Goal: Check status: Check status

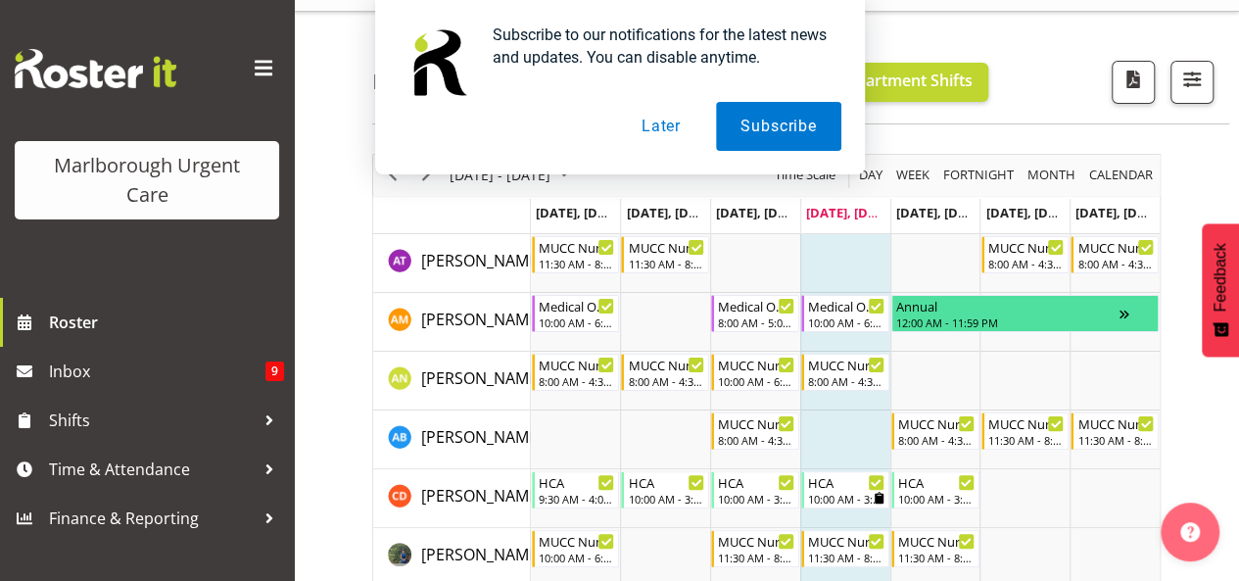
scroll to position [43, 0]
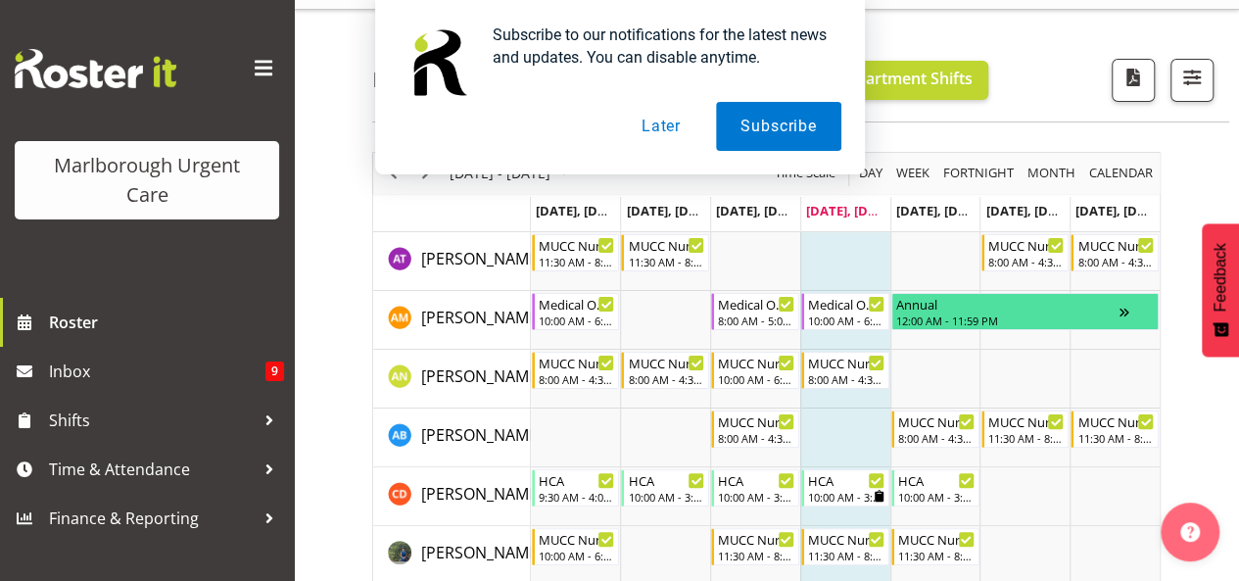
click at [675, 134] on button "Later" at bounding box center [661, 126] width 88 height 49
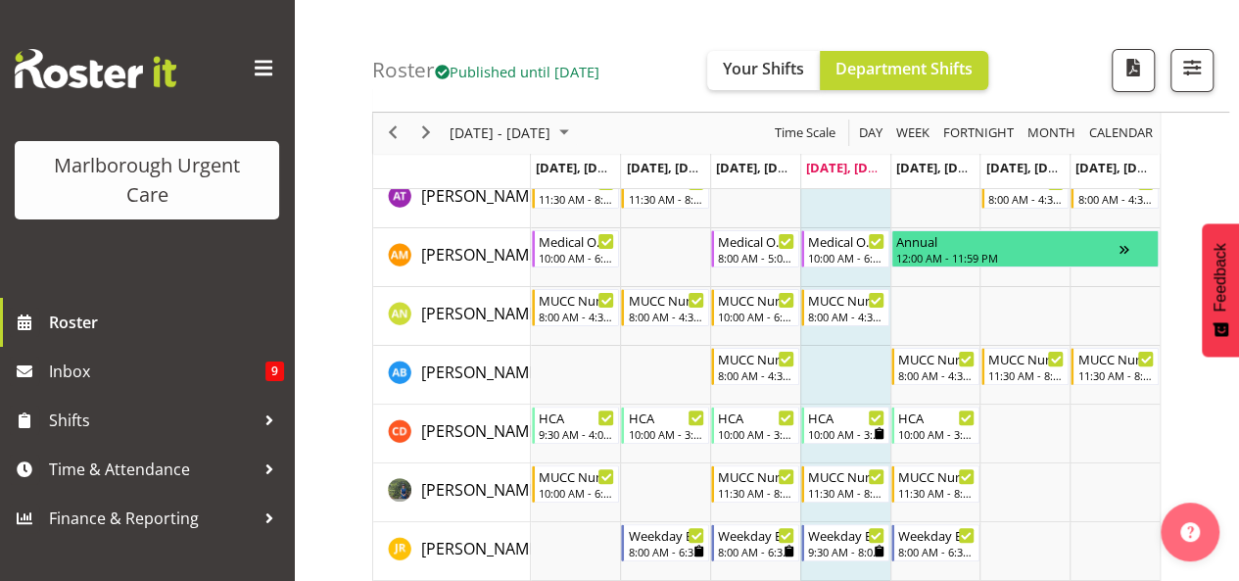
scroll to position [76, 0]
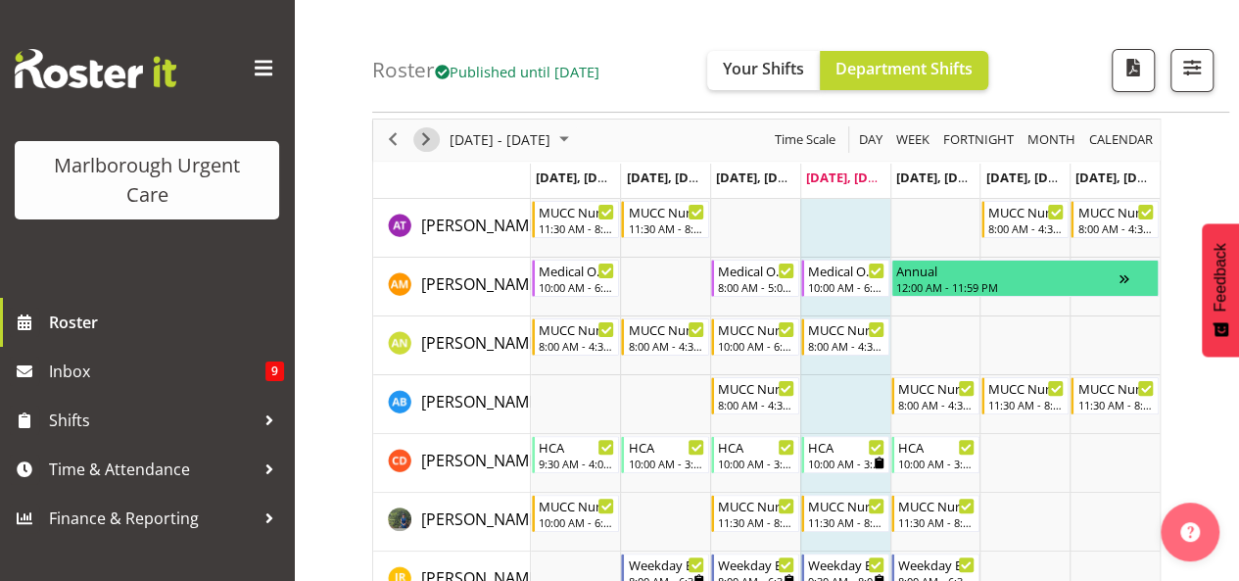
click at [423, 146] on span "Next" at bounding box center [426, 139] width 24 height 24
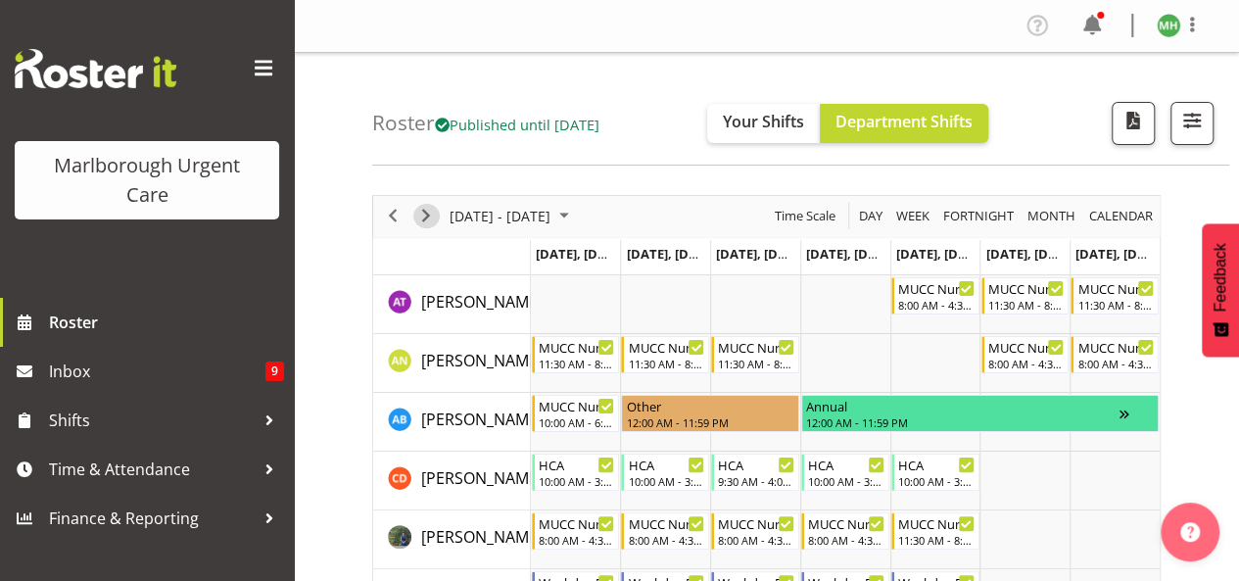
click at [419, 207] on span "Next" at bounding box center [426, 216] width 24 height 24
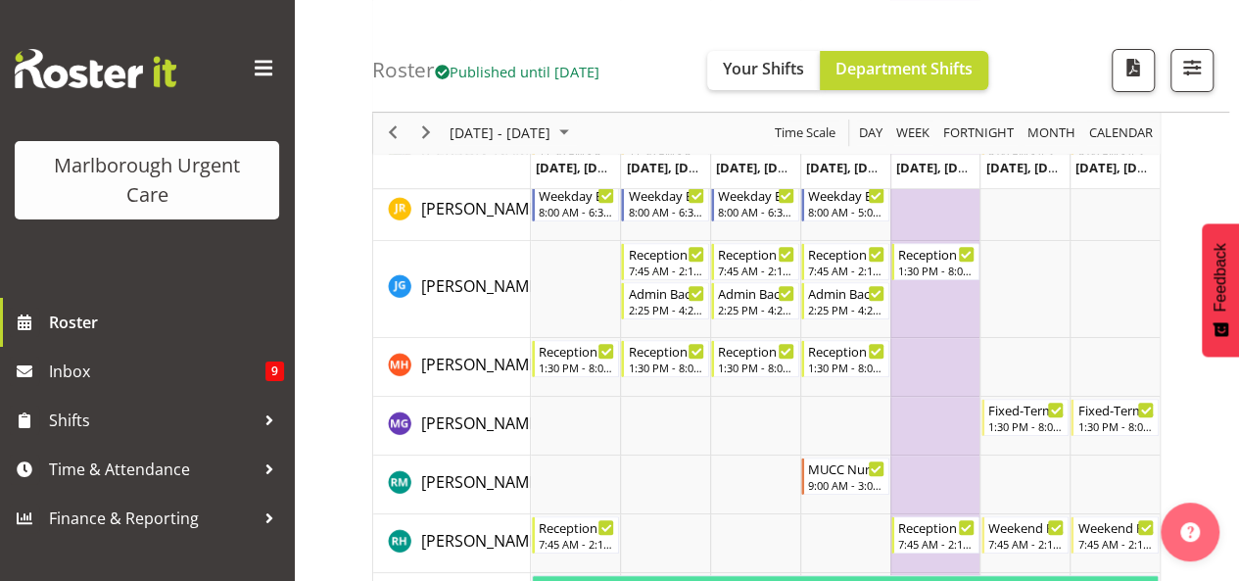
scroll to position [327, 0]
click at [424, 131] on span "Next" at bounding box center [426, 133] width 24 height 24
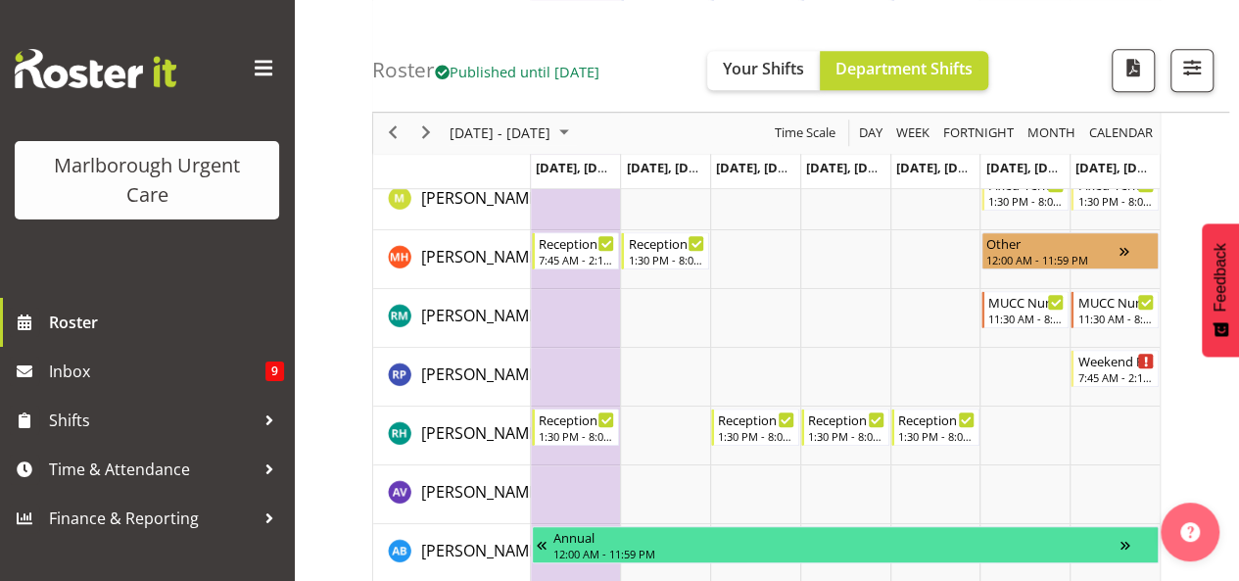
scroll to position [699, 0]
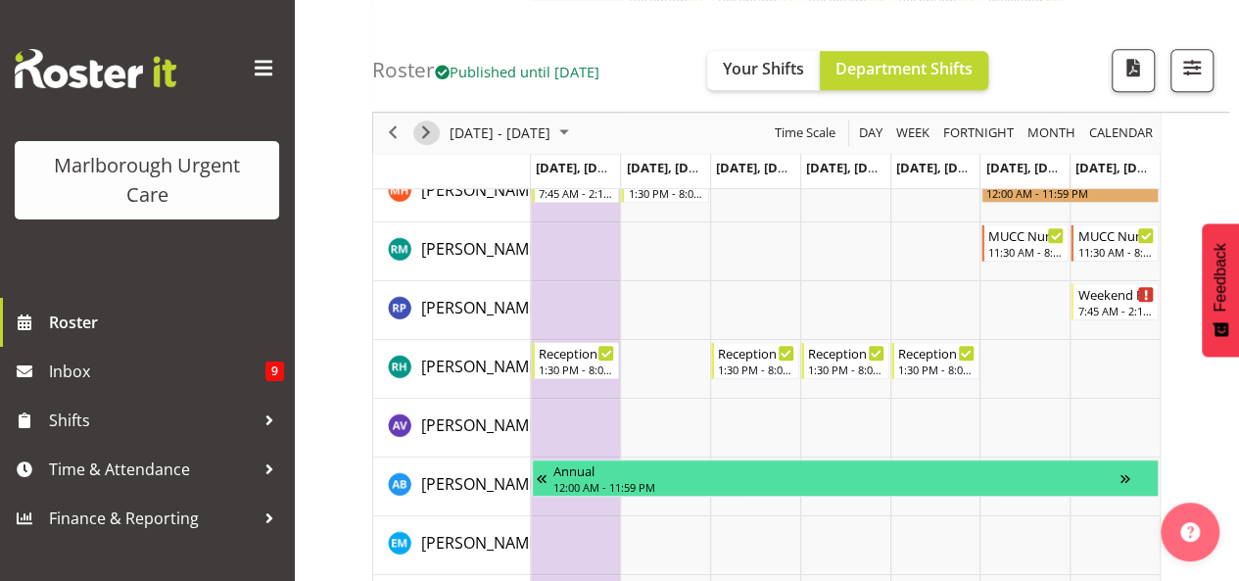
click at [433, 134] on span "Next" at bounding box center [426, 133] width 24 height 24
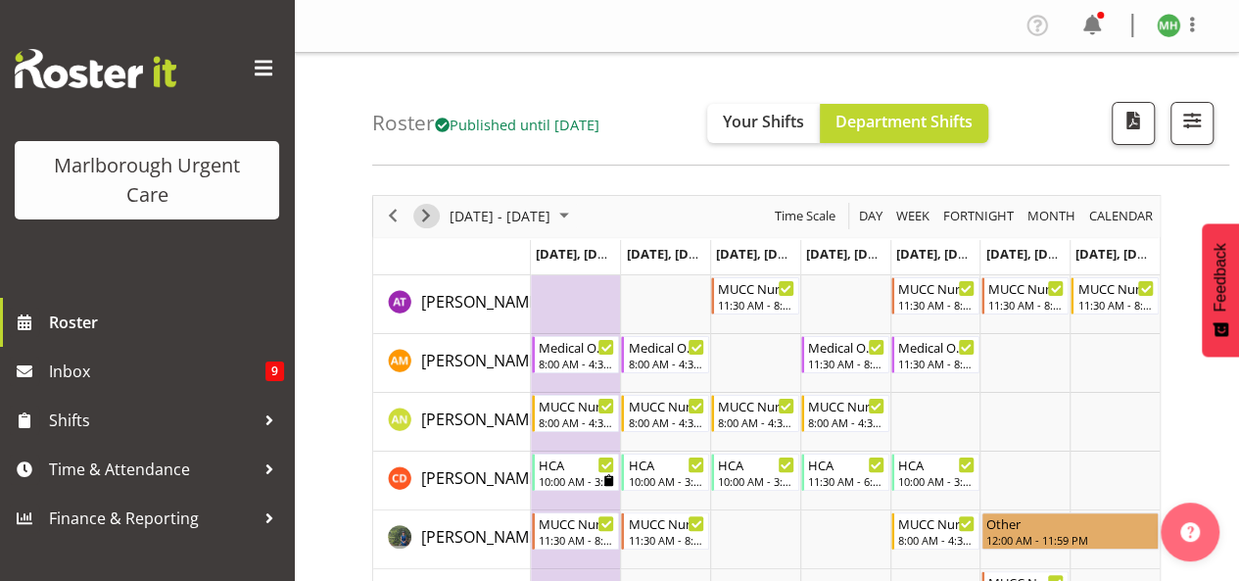
click at [429, 216] on span "Next" at bounding box center [426, 216] width 24 height 24
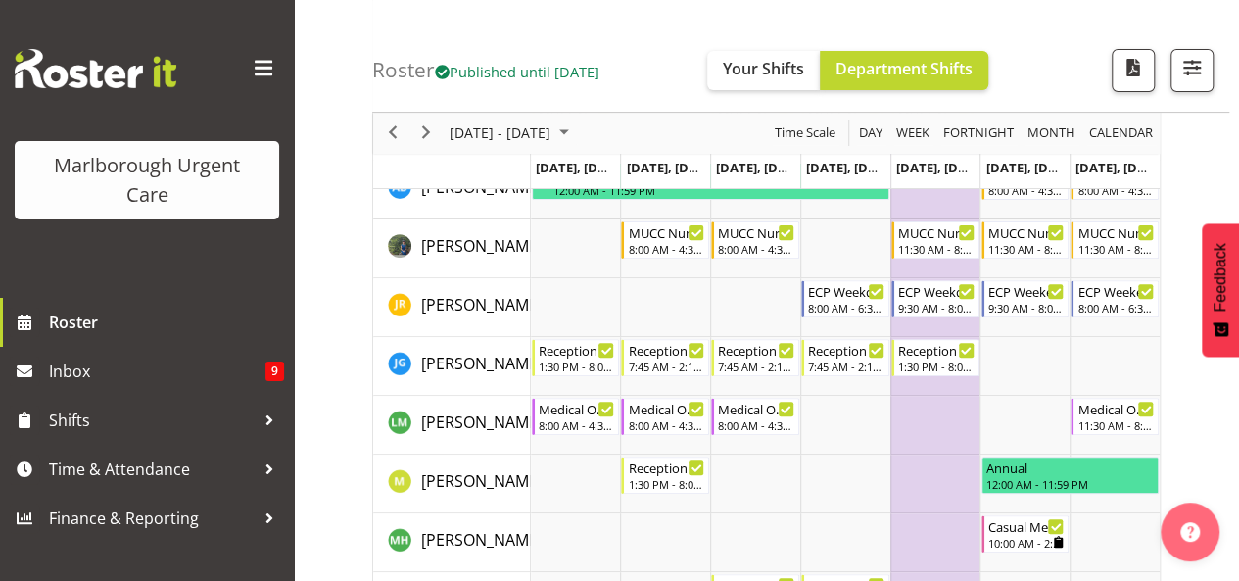
scroll to position [233, 0]
click at [423, 126] on span "Next" at bounding box center [426, 133] width 24 height 24
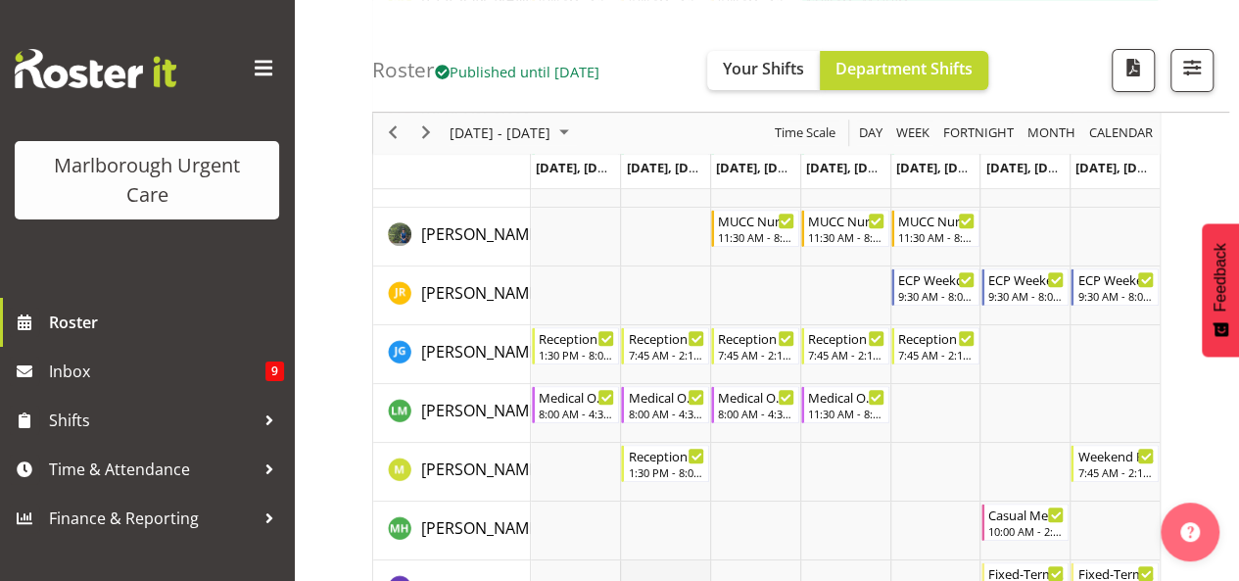
scroll to position [359, 0]
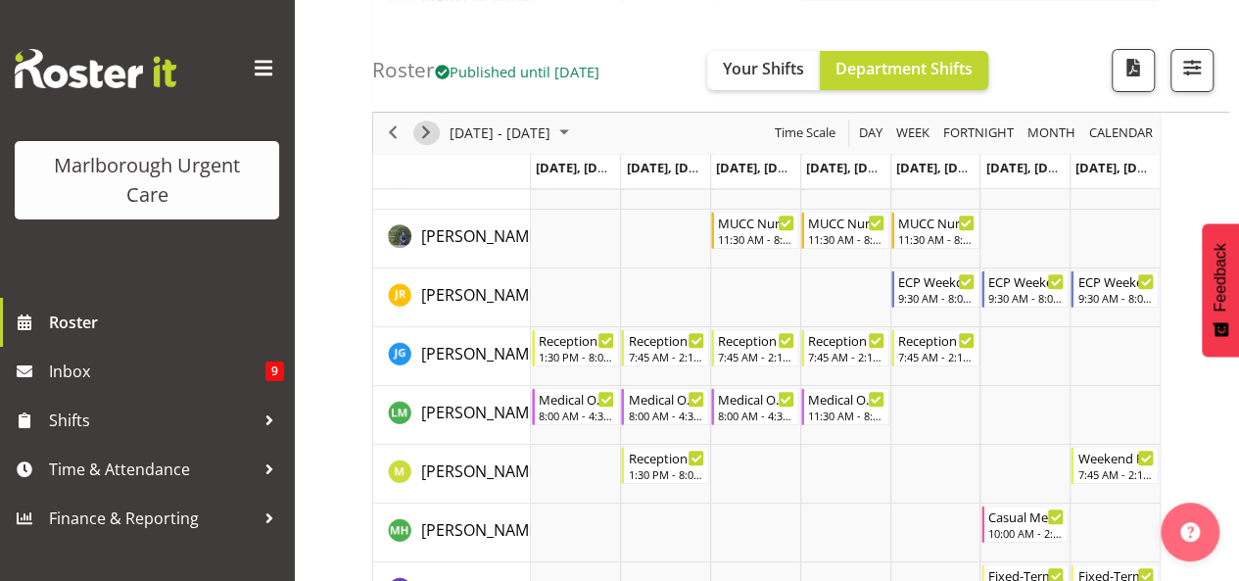
click at [437, 126] on button "Next" at bounding box center [426, 133] width 26 height 24
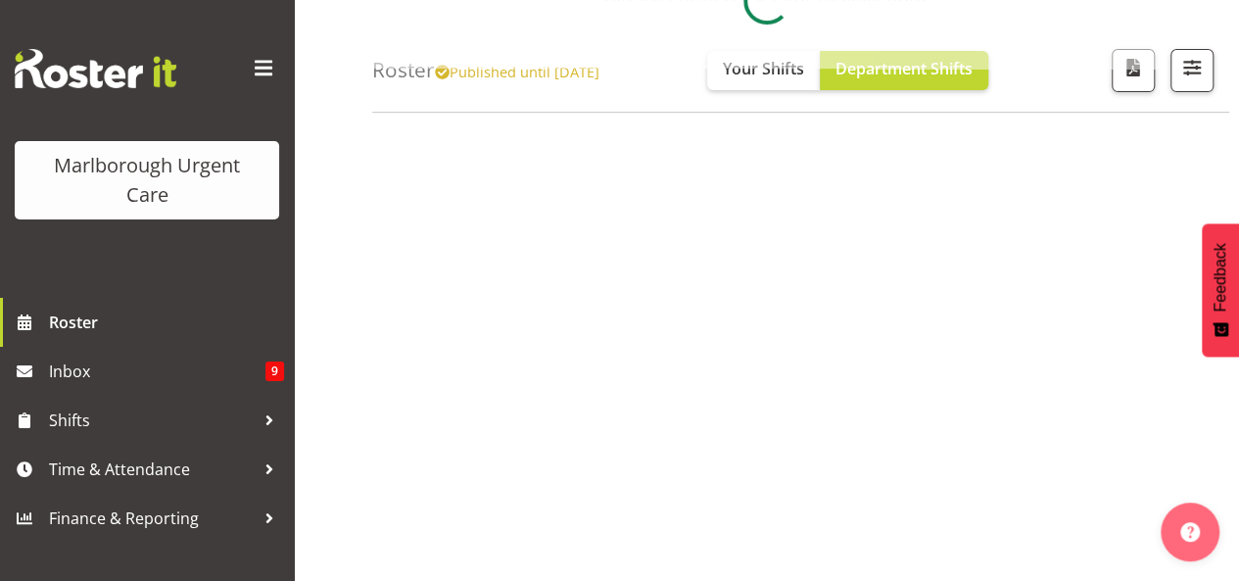
scroll to position [381, 0]
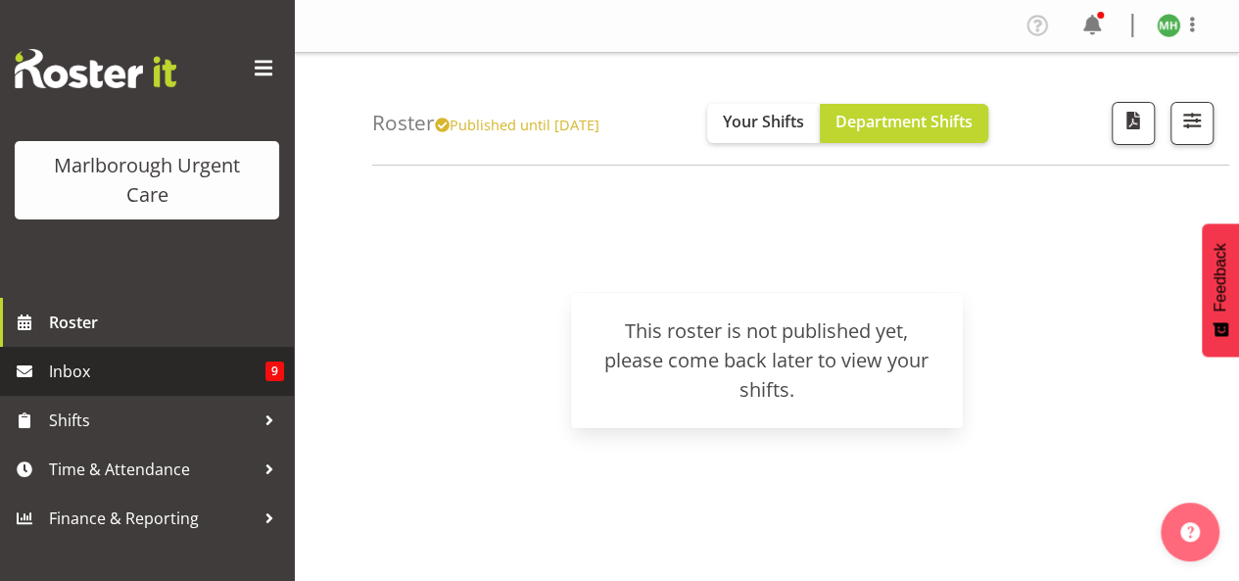
click at [136, 377] on span "Inbox" at bounding box center [157, 370] width 216 height 29
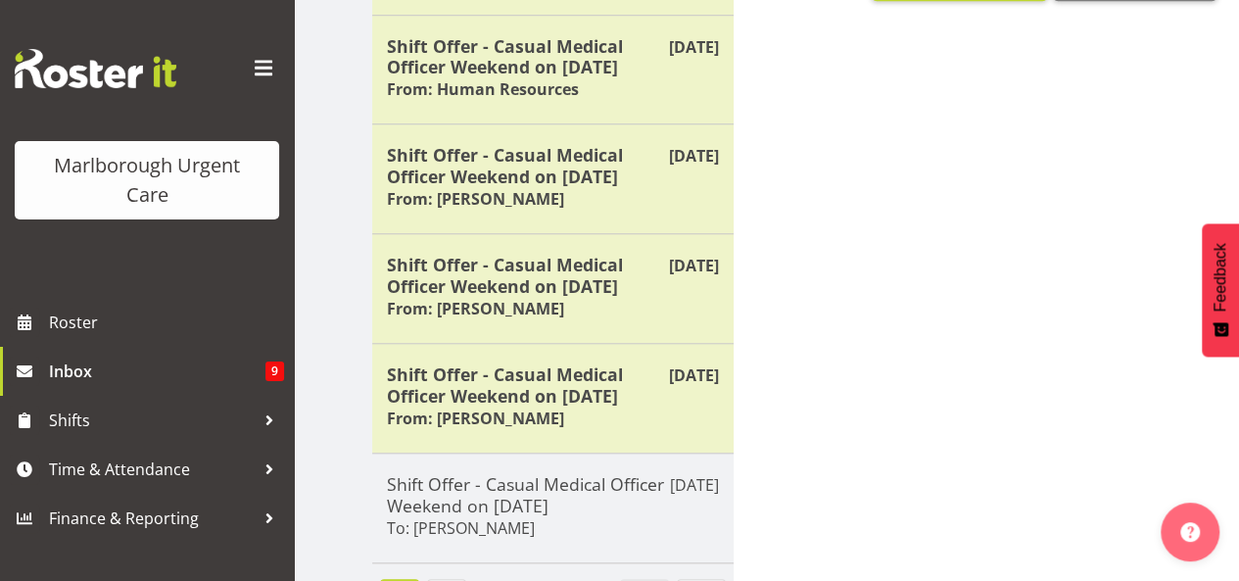
scroll to position [856, 0]
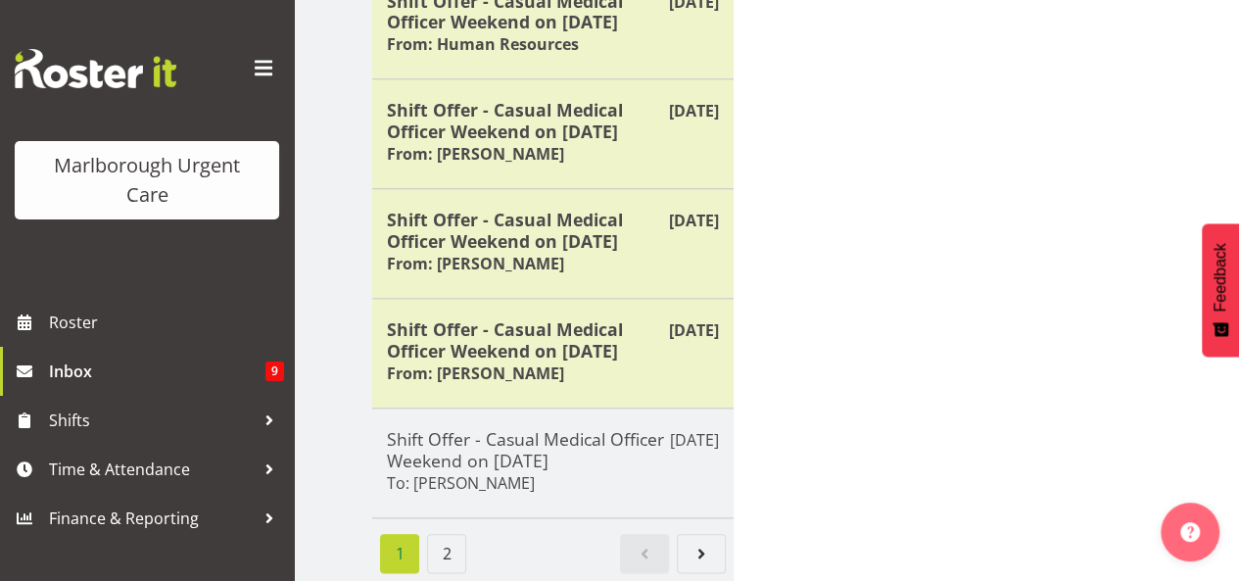
click at [466, 545] on li "2" at bounding box center [446, 553] width 47 height 39
click at [455, 540] on link "2" at bounding box center [446, 553] width 39 height 39
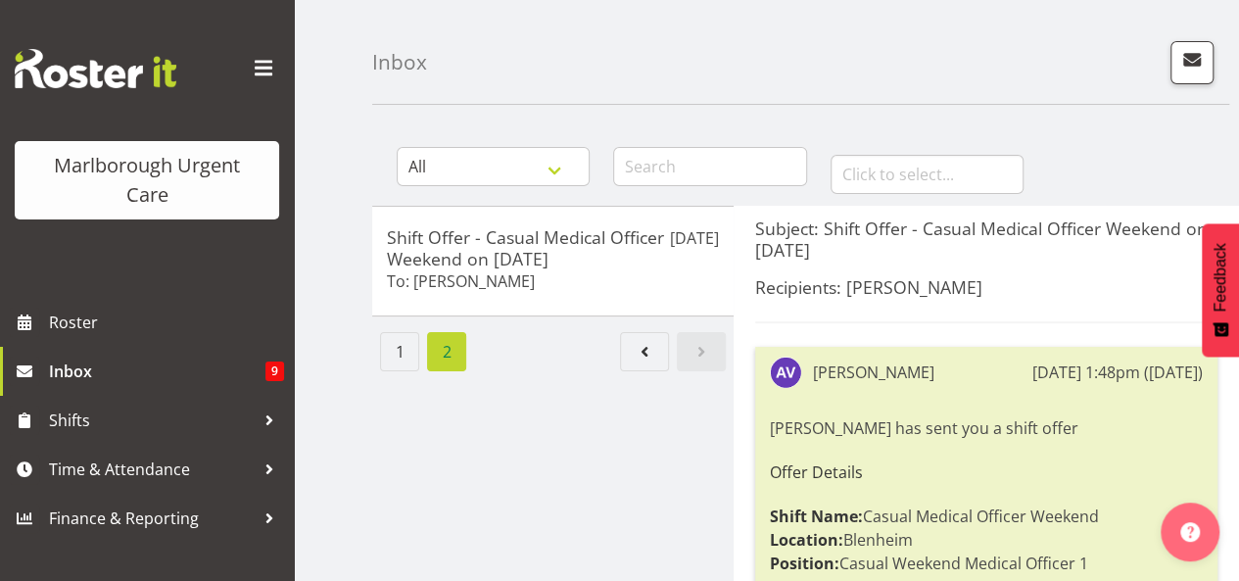
scroll to position [55, 0]
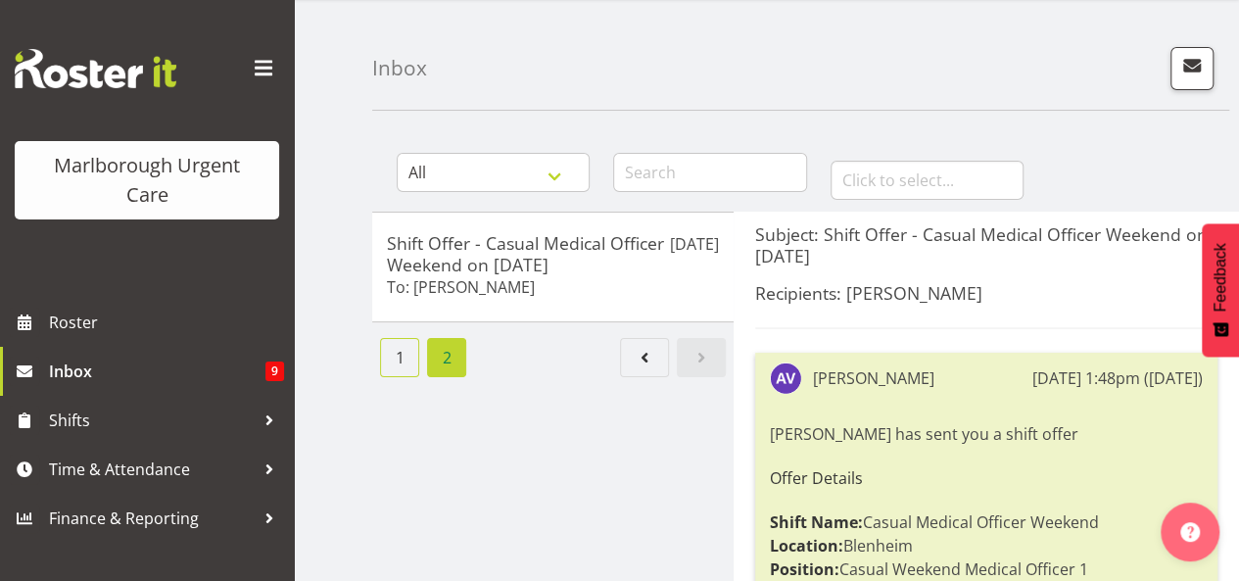
click at [408, 359] on link "1" at bounding box center [399, 357] width 39 height 39
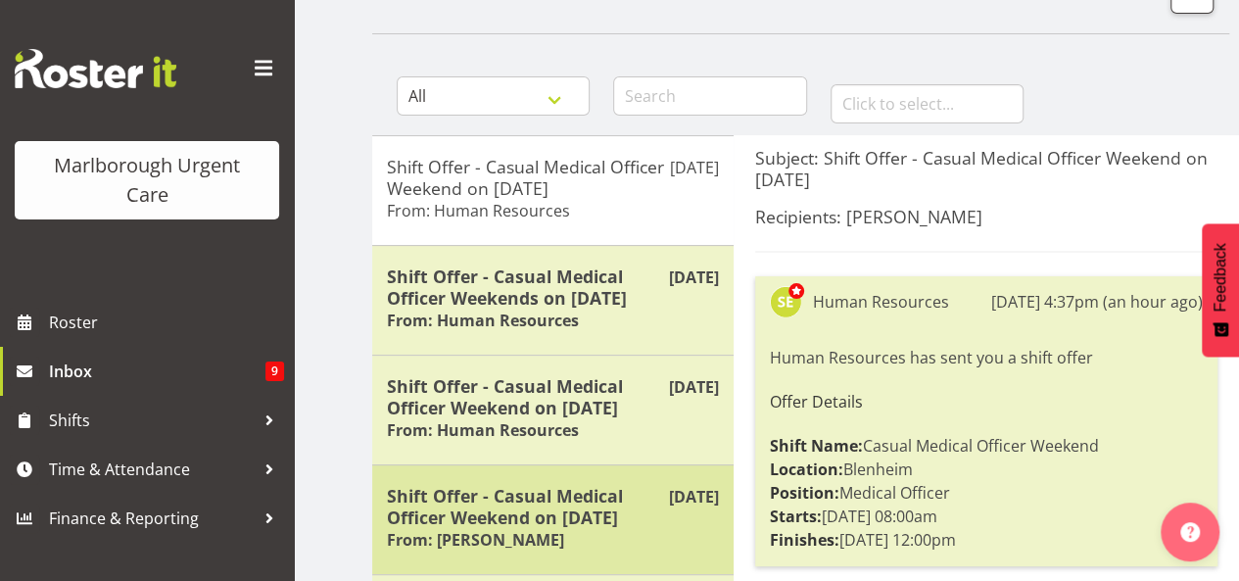
scroll to position [107, 0]
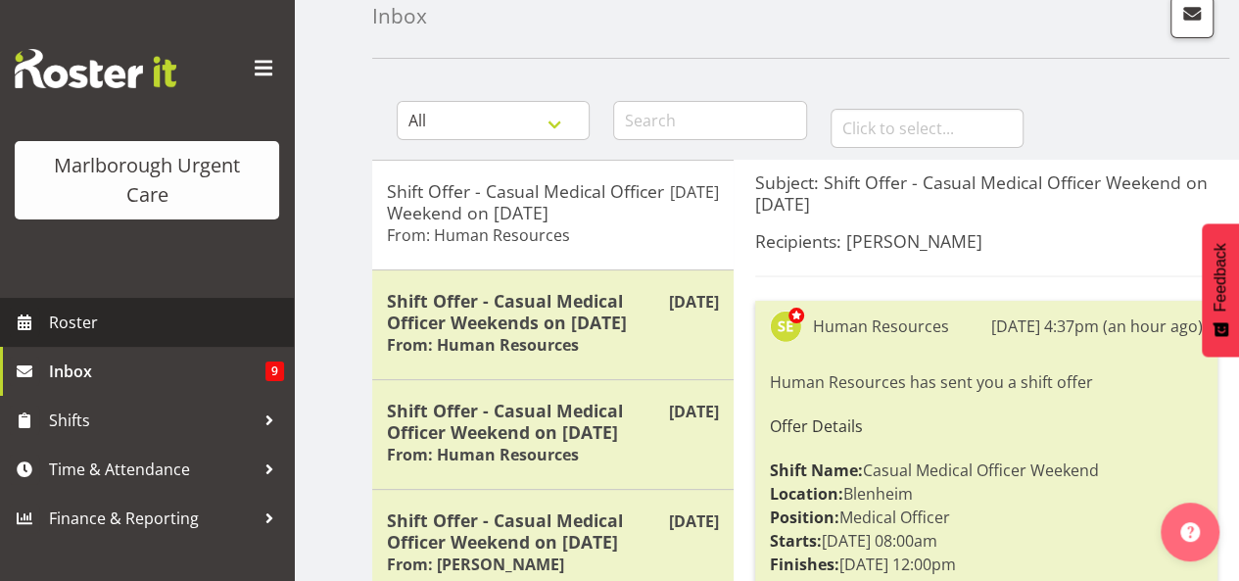
click at [119, 334] on span "Roster" at bounding box center [166, 322] width 235 height 29
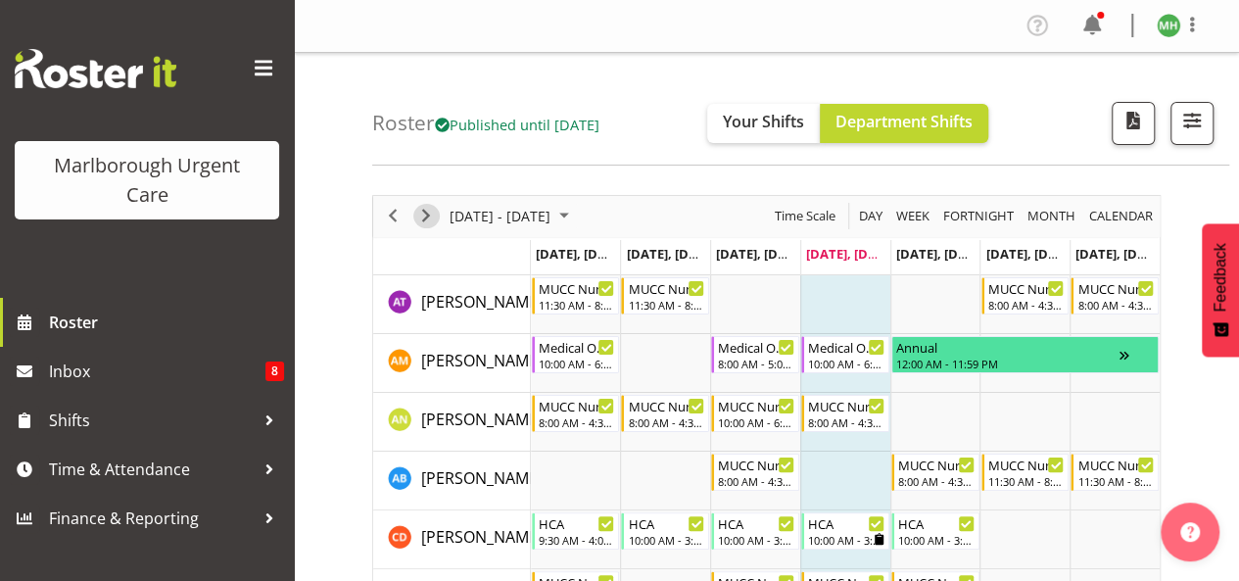
click at [427, 217] on span "Next" at bounding box center [426, 216] width 24 height 24
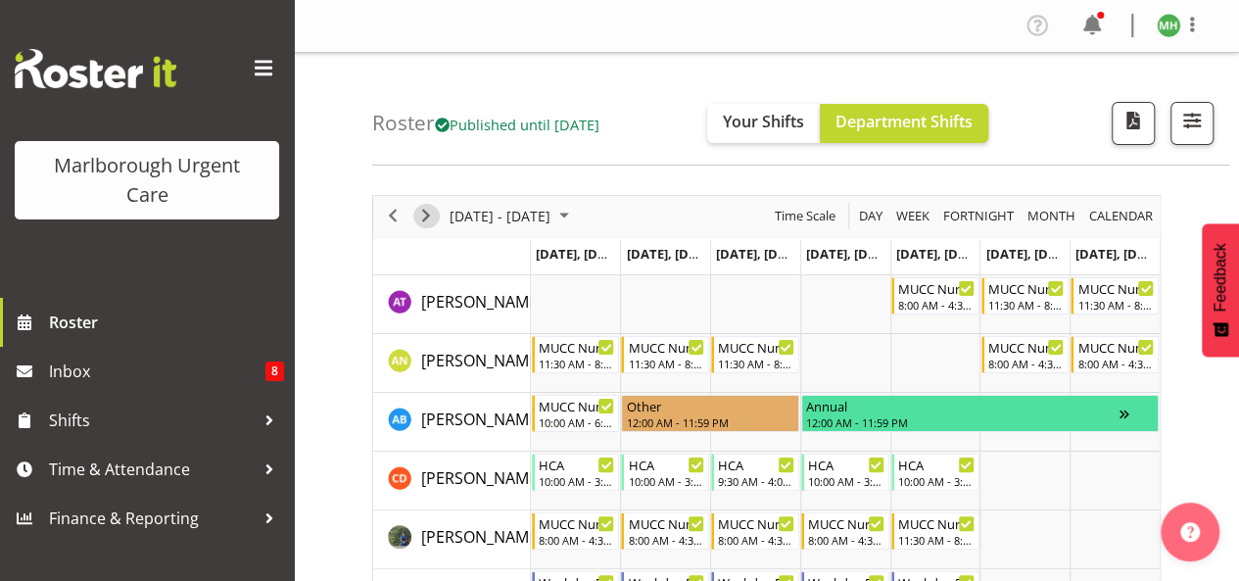
click at [425, 211] on span "Next" at bounding box center [426, 216] width 24 height 24
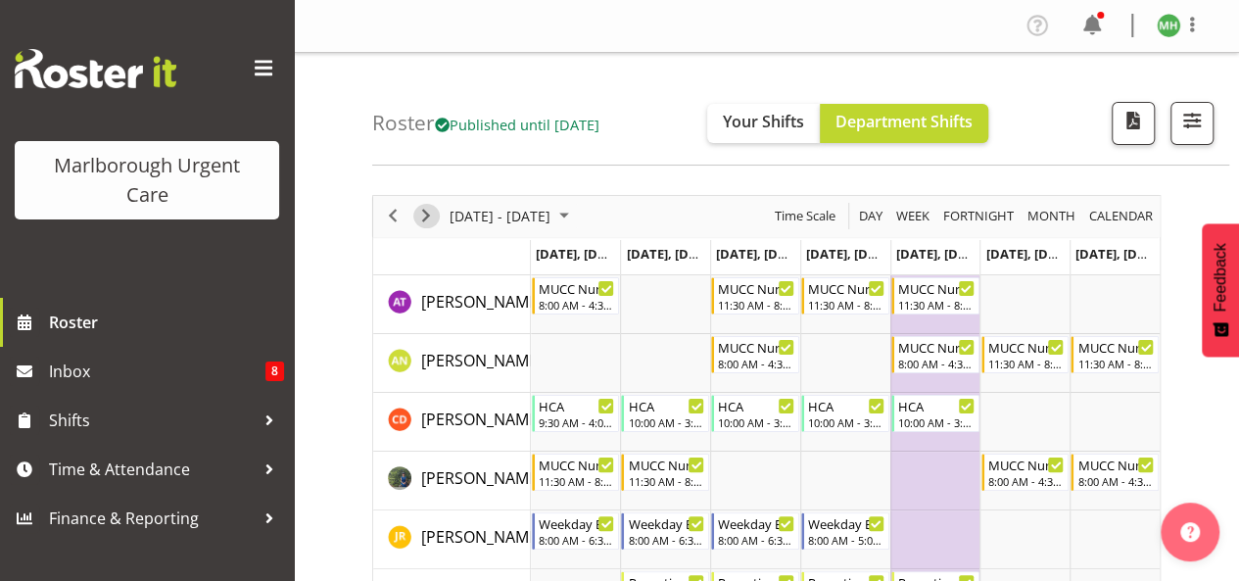
click at [424, 210] on span "Next" at bounding box center [426, 216] width 24 height 24
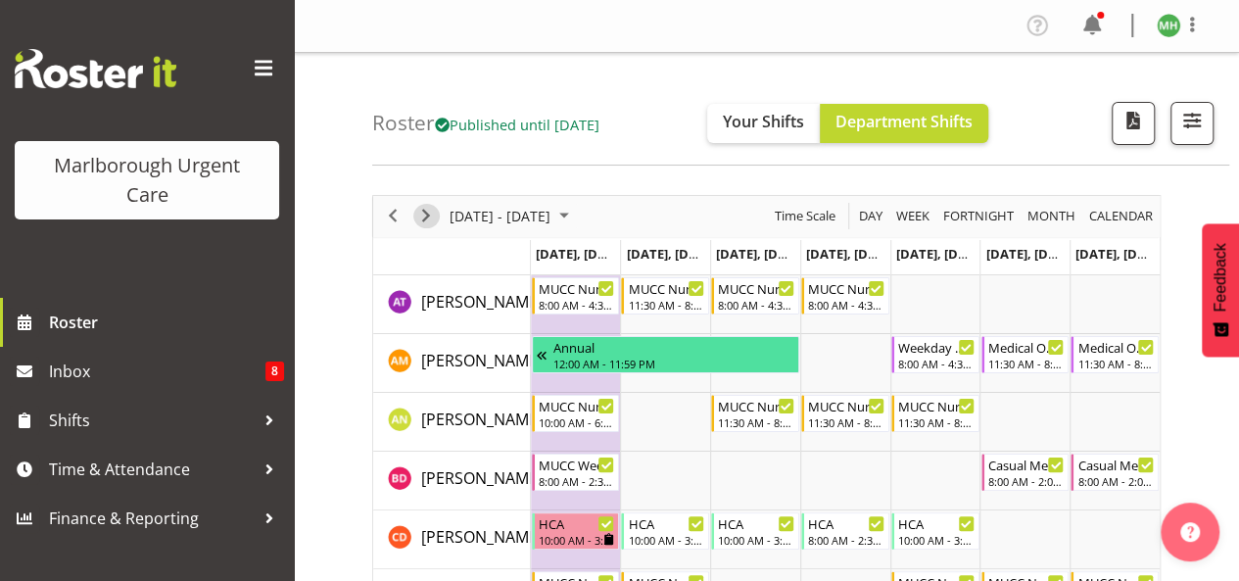
click at [418, 209] on span "Next" at bounding box center [426, 216] width 24 height 24
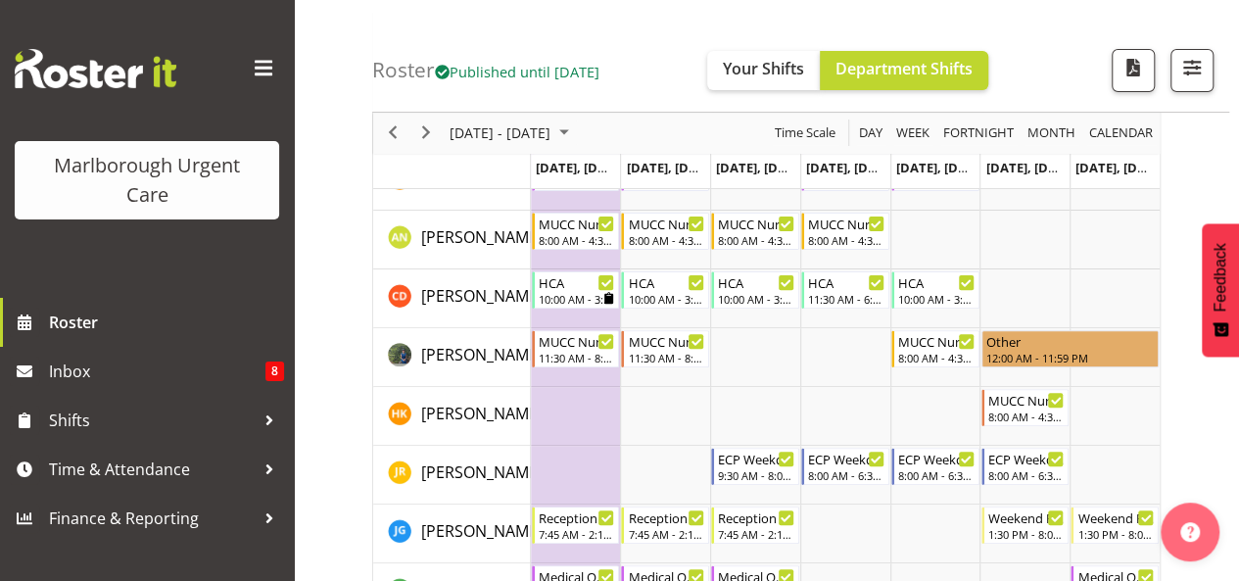
scroll to position [166, 0]
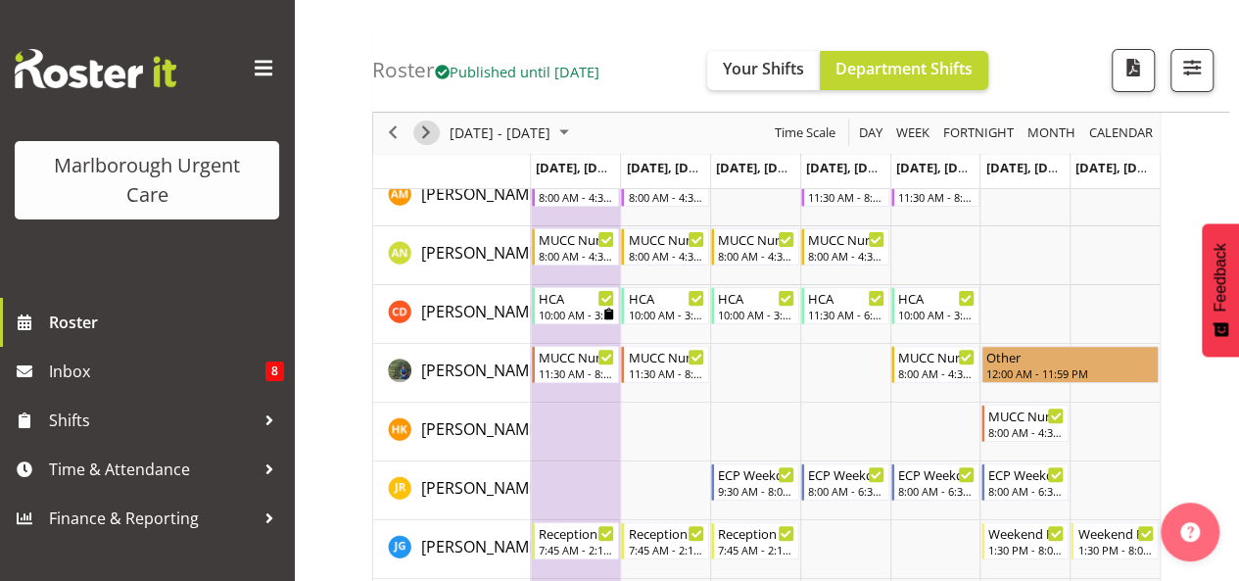
click at [420, 131] on span "Next" at bounding box center [426, 133] width 24 height 24
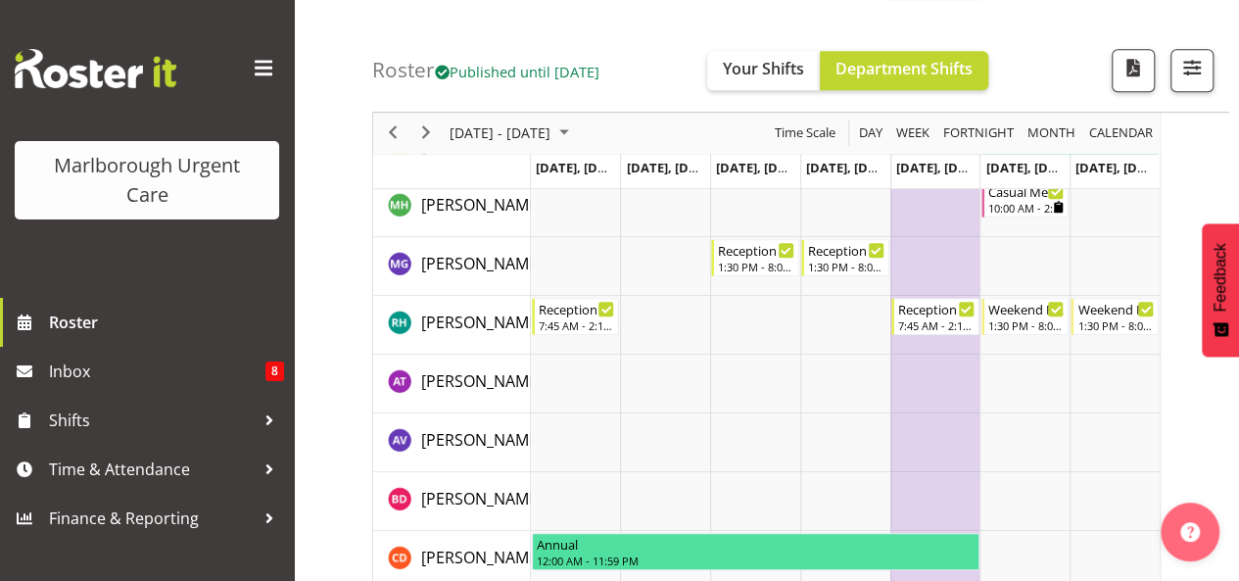
scroll to position [566, 0]
click at [431, 139] on span "Next" at bounding box center [426, 133] width 24 height 24
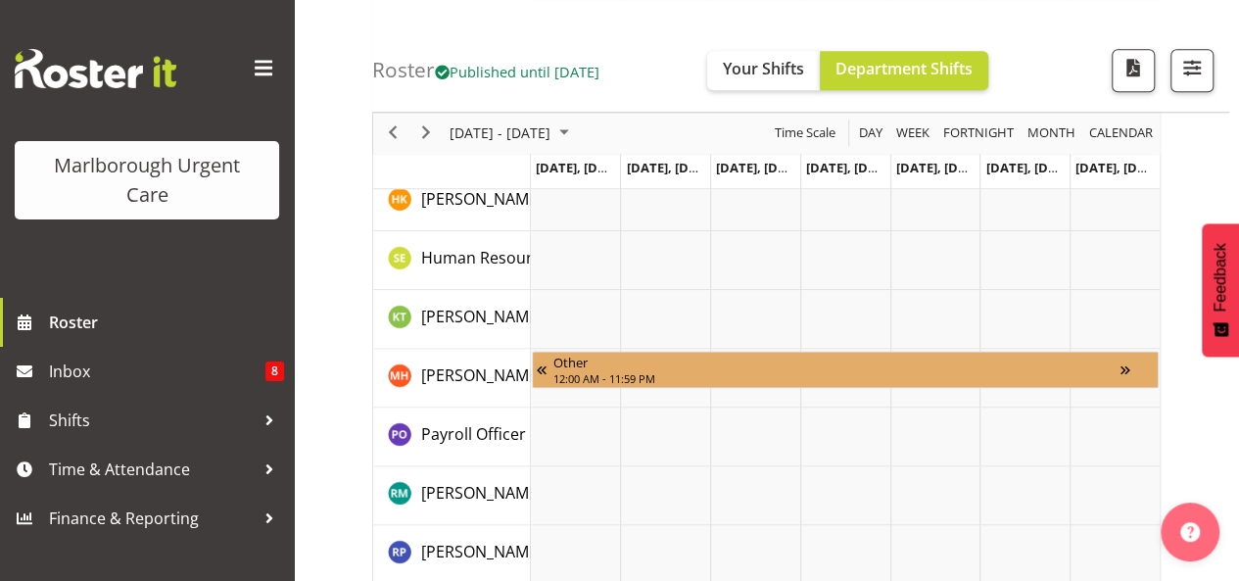
scroll to position [1129, 0]
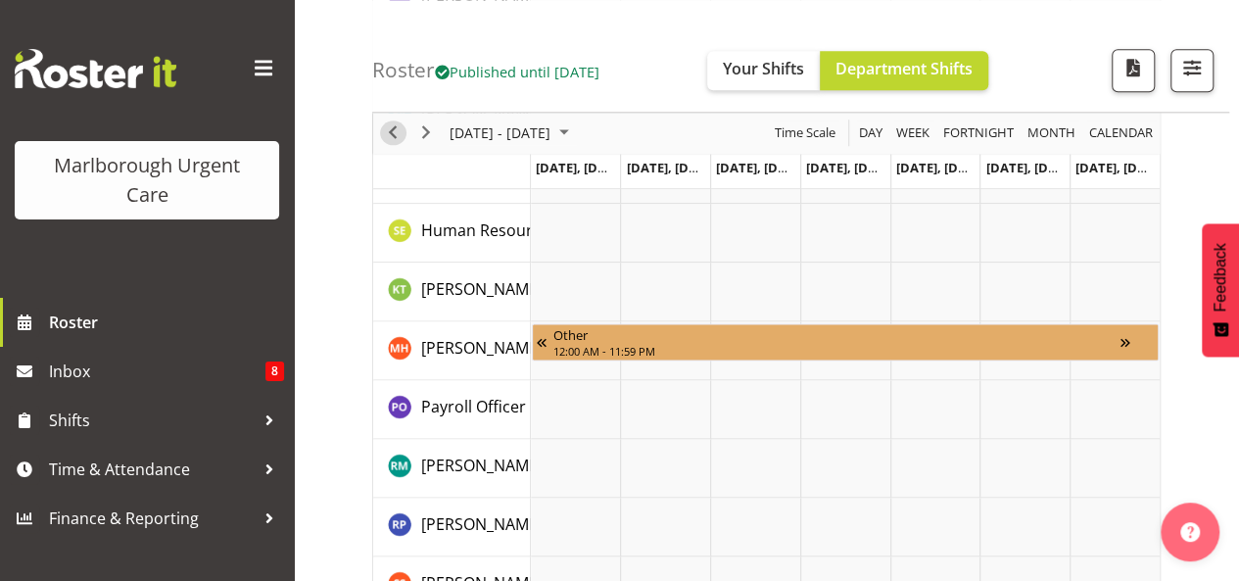
click at [389, 138] on span "Previous" at bounding box center [393, 133] width 24 height 24
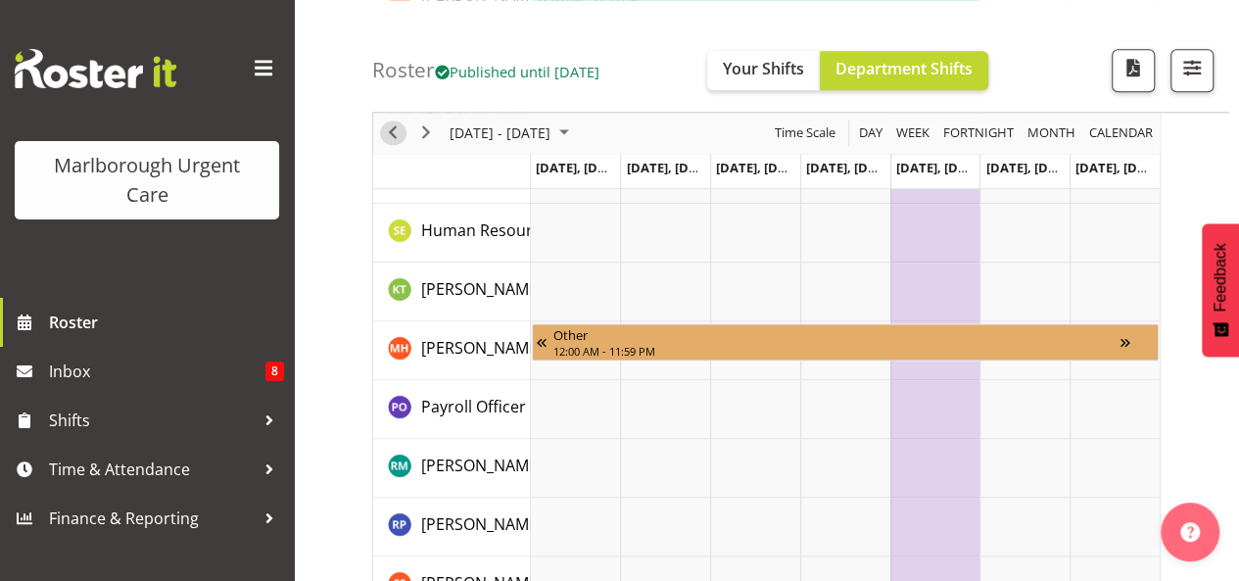
click at [389, 138] on span "Previous" at bounding box center [393, 133] width 24 height 24
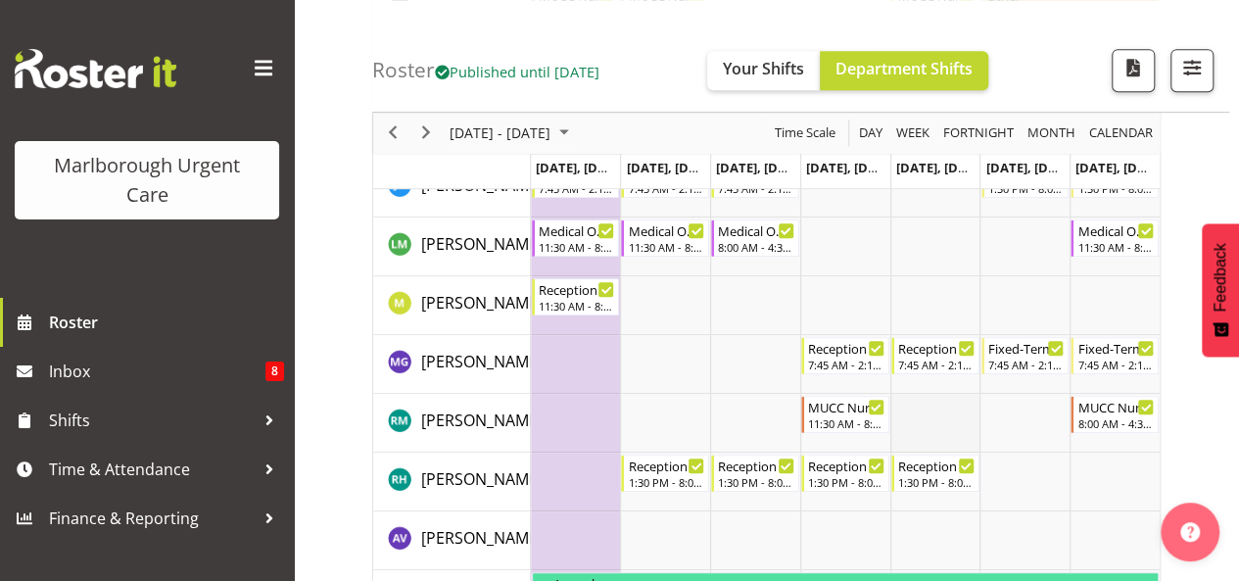
scroll to position [529, 0]
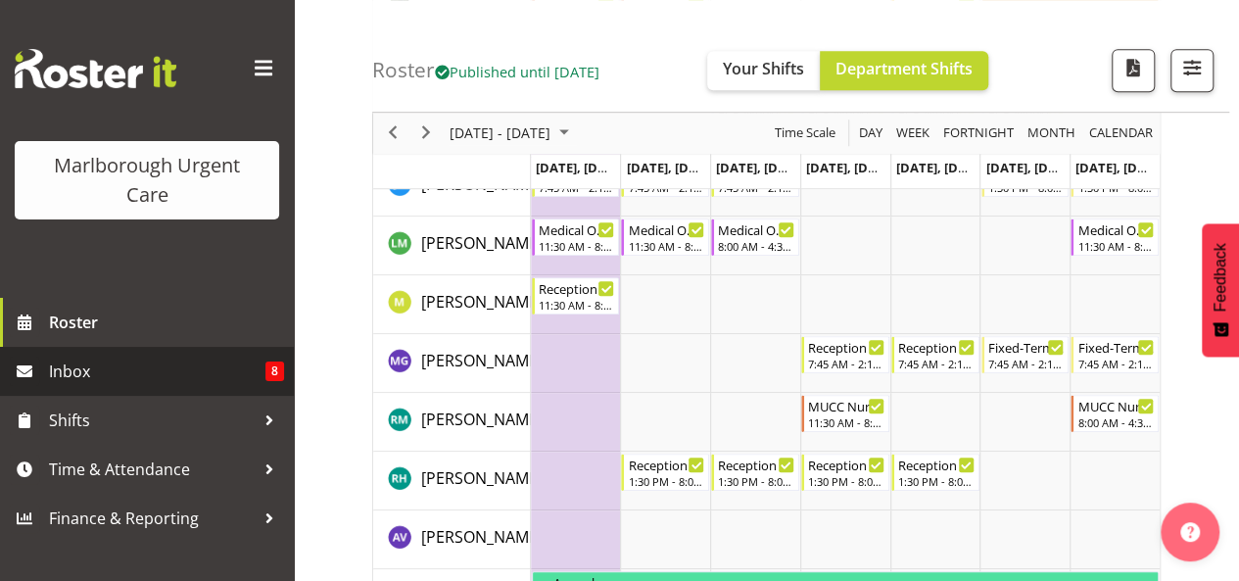
click at [132, 363] on span "Inbox" at bounding box center [157, 370] width 216 height 29
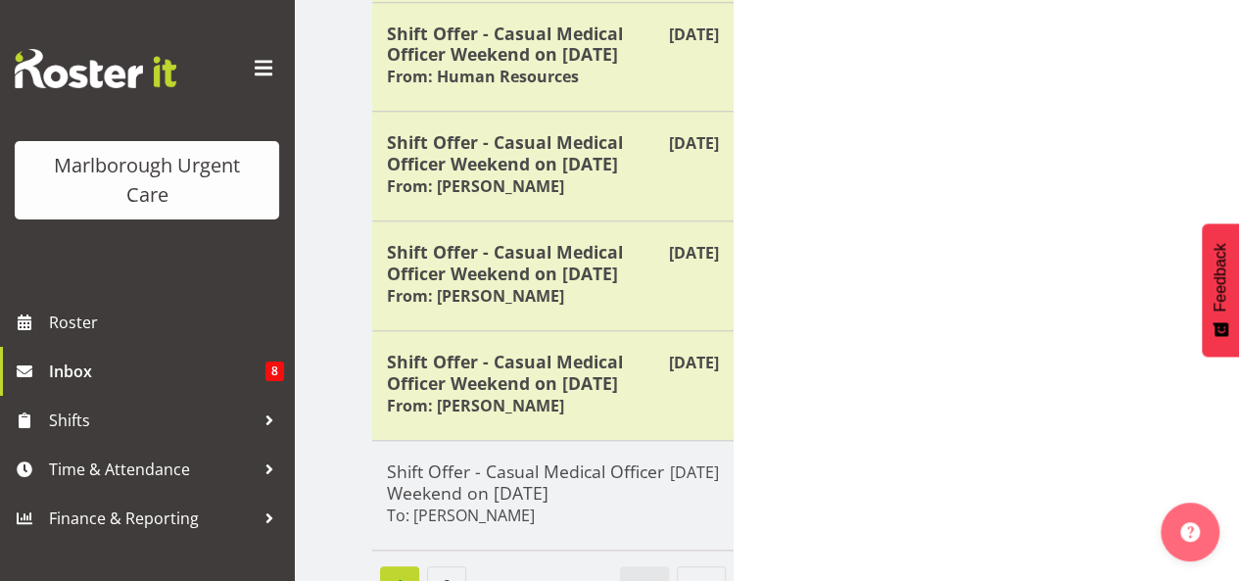
scroll to position [856, 0]
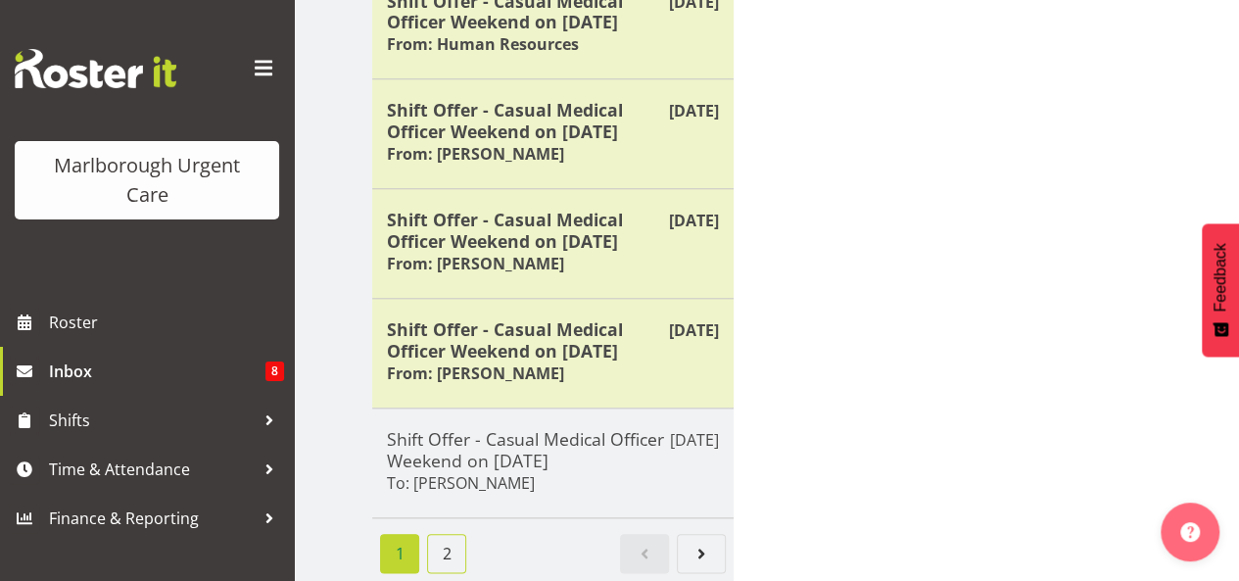
click at [452, 549] on link "2" at bounding box center [446, 553] width 39 height 39
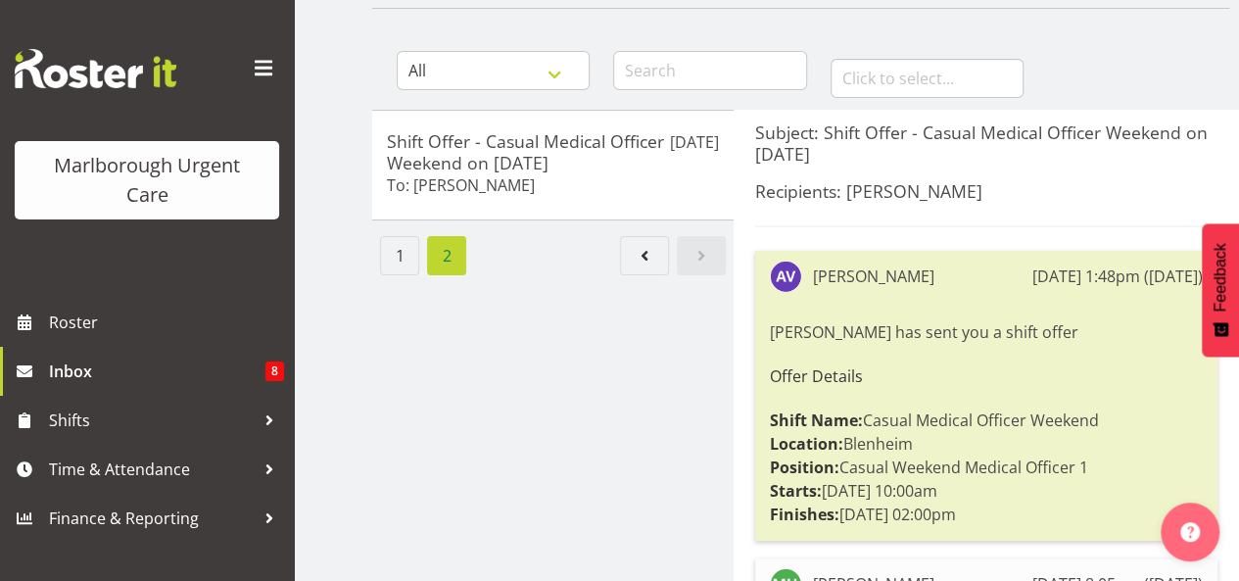
scroll to position [86, 0]
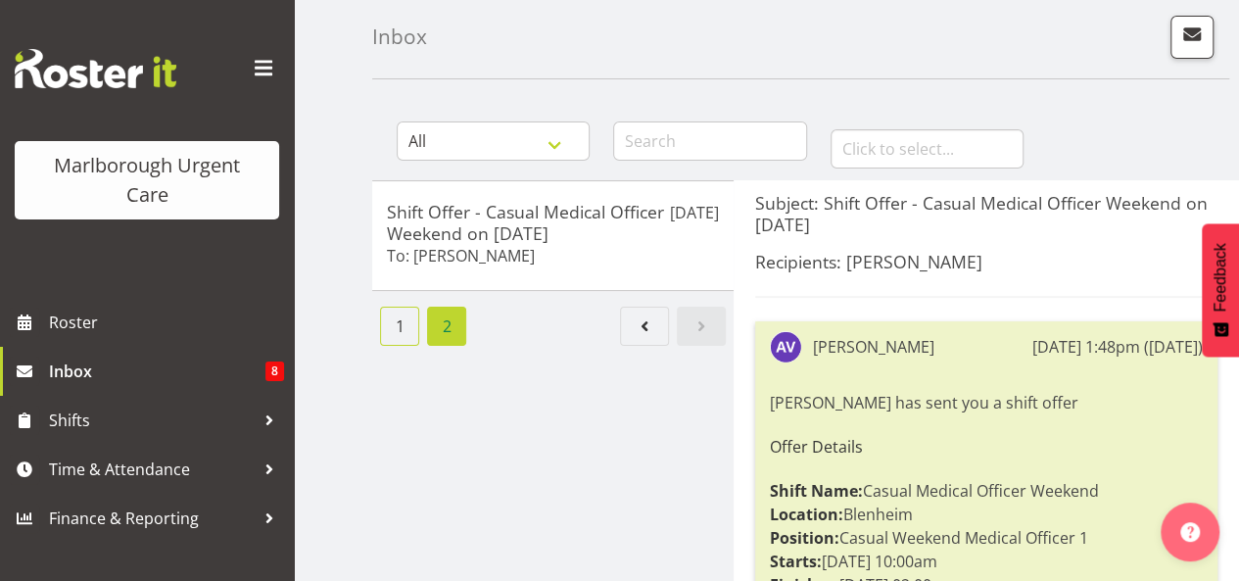
click at [405, 321] on link "1" at bounding box center [399, 326] width 39 height 39
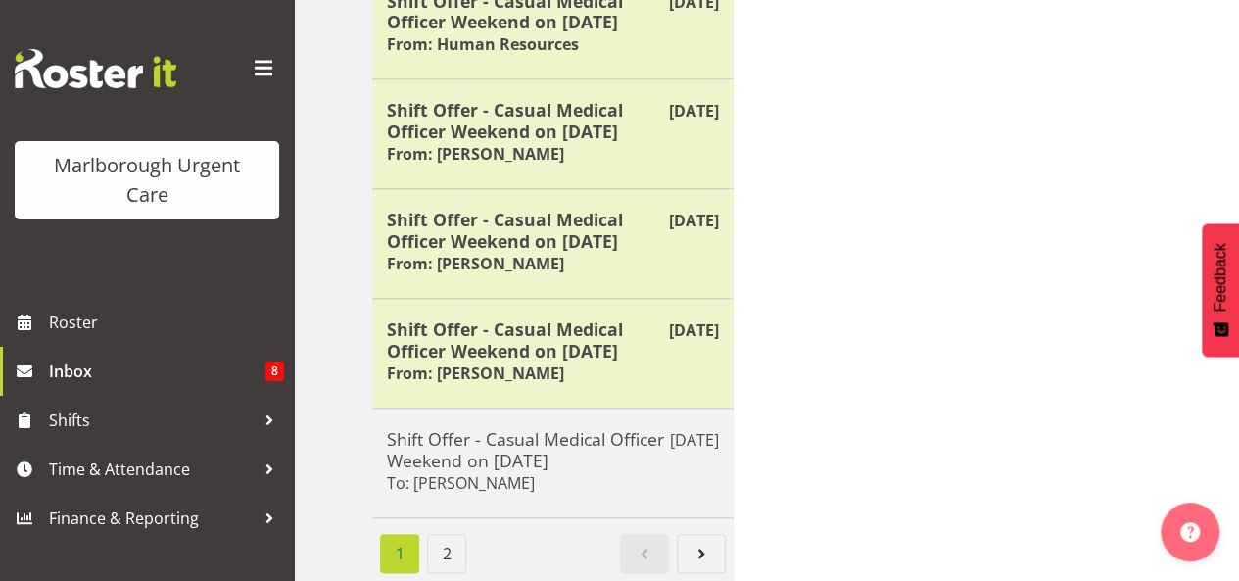
scroll to position [856, 0]
click at [406, 546] on li "1" at bounding box center [399, 553] width 47 height 39
click at [440, 542] on link "2" at bounding box center [446, 553] width 39 height 39
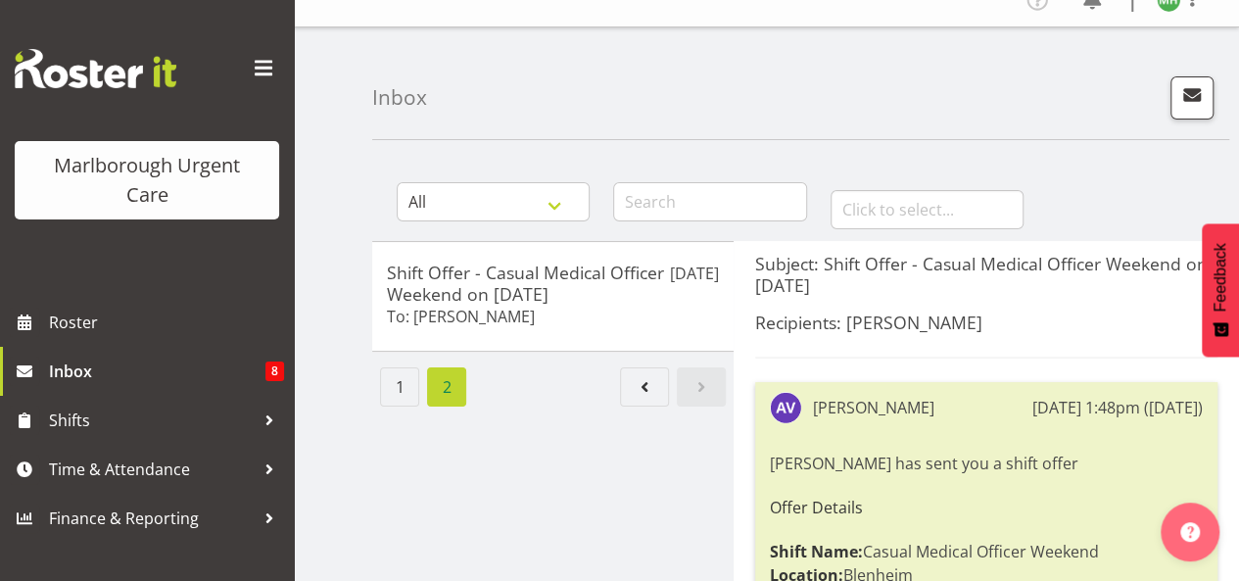
scroll to position [0, 0]
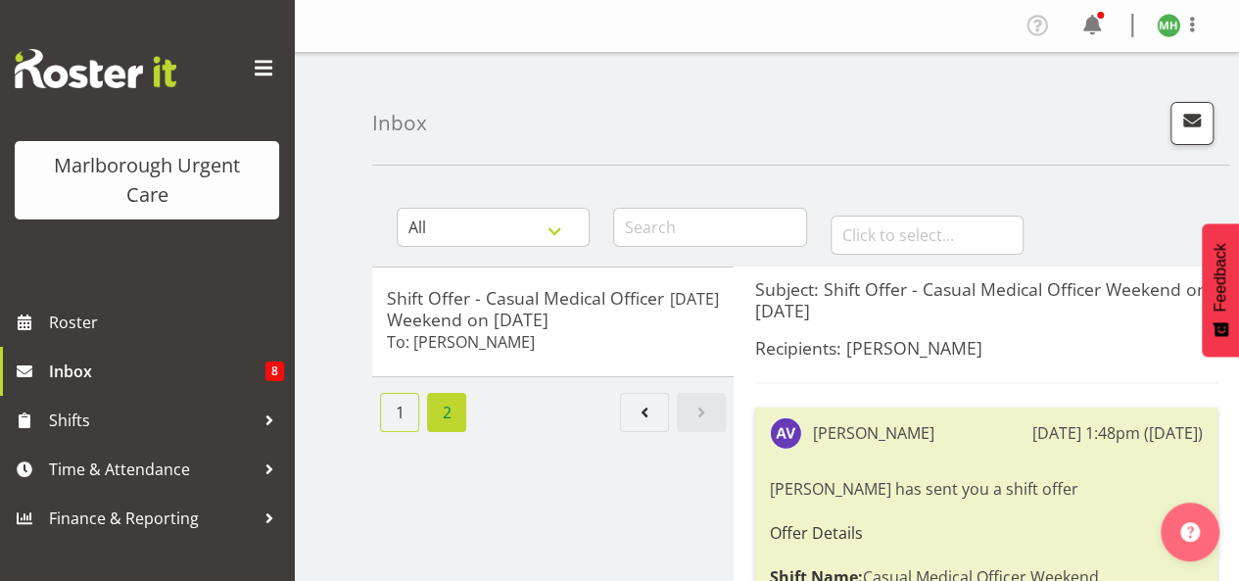
click at [394, 411] on link "1" at bounding box center [399, 412] width 39 height 39
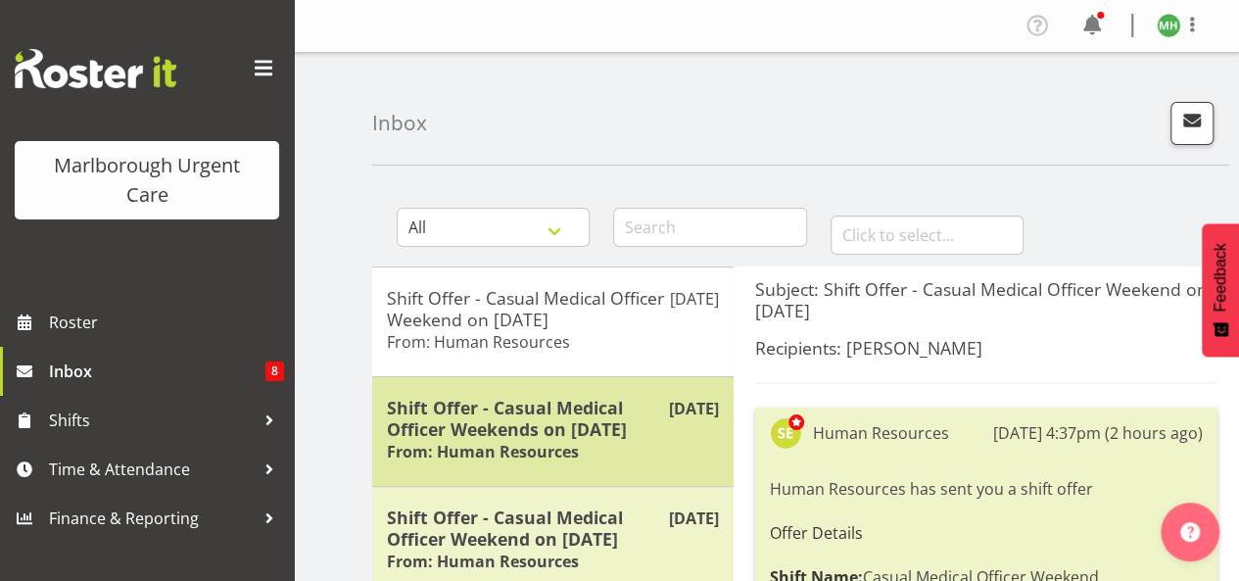
click at [472, 455] on h6 "From: Human Resources" at bounding box center [483, 452] width 192 height 20
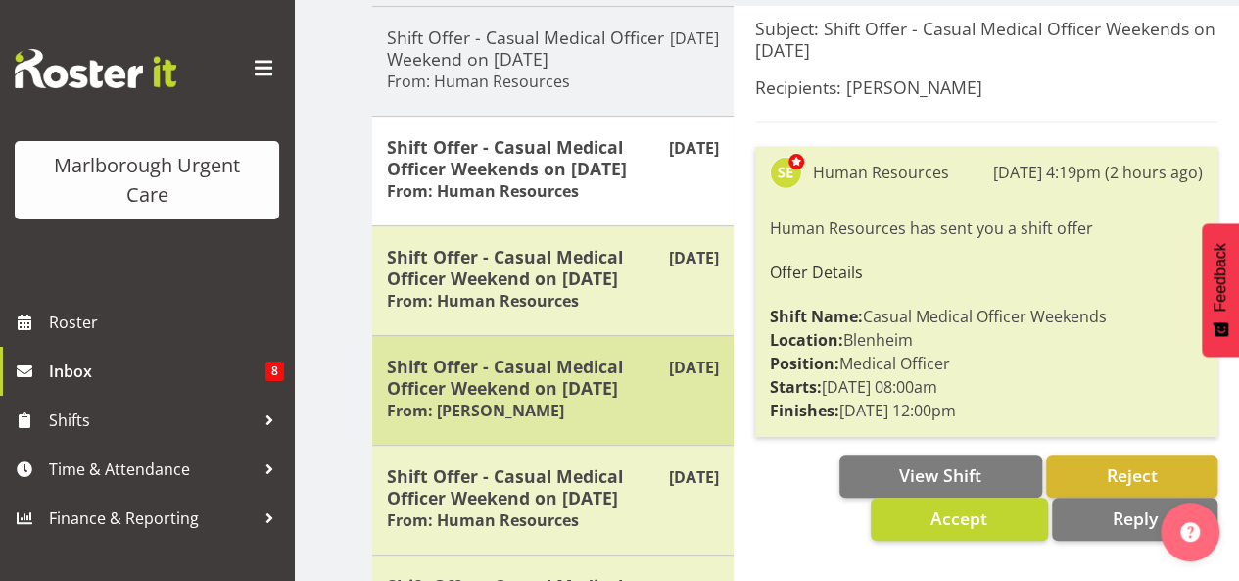
scroll to position [260, 0]
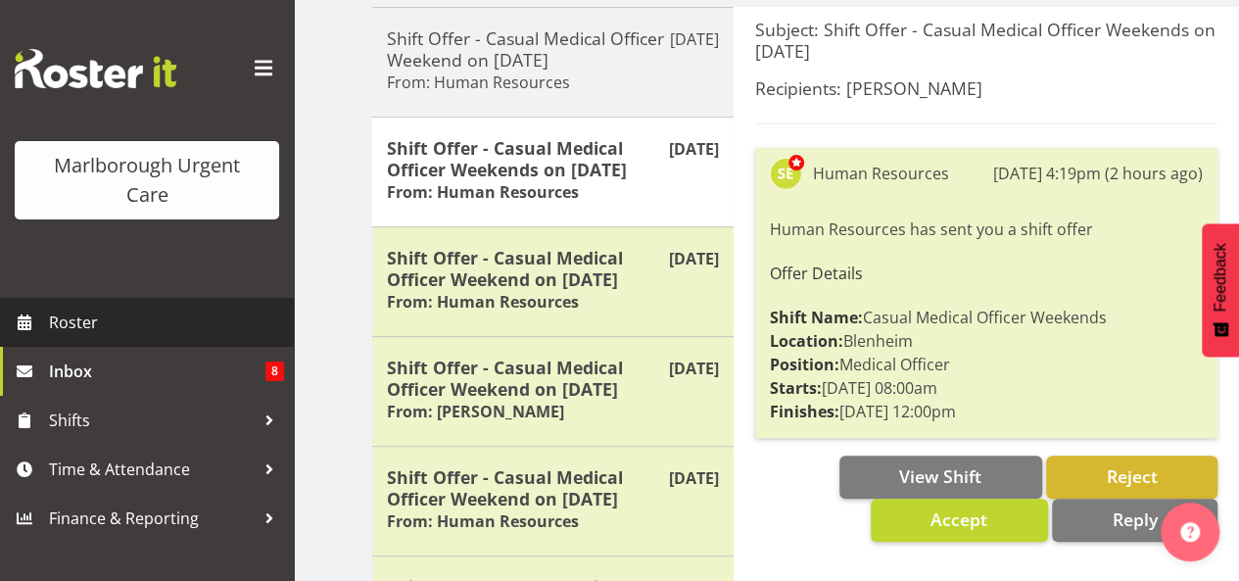
click at [104, 330] on span "Roster" at bounding box center [166, 322] width 235 height 29
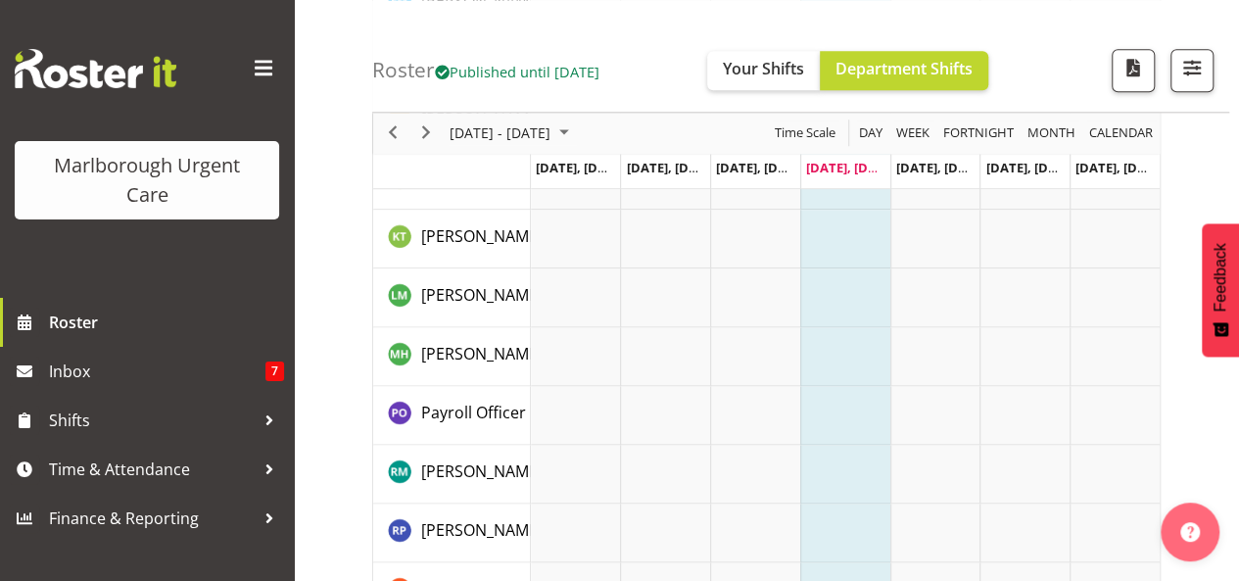
scroll to position [1126, 0]
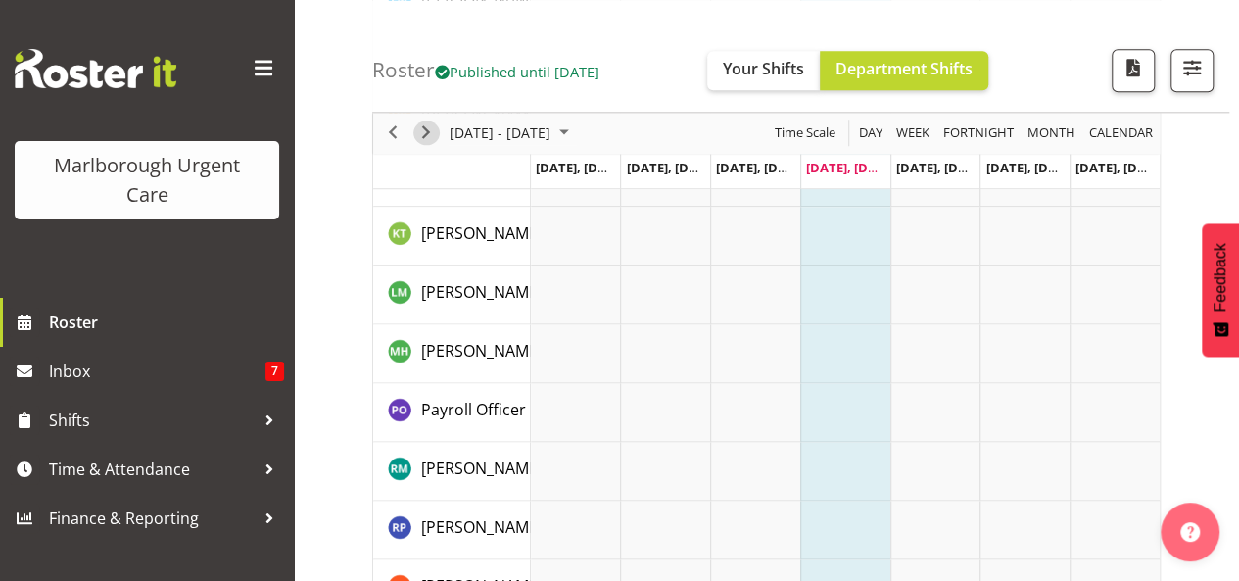
click at [435, 135] on span "Next" at bounding box center [426, 133] width 24 height 24
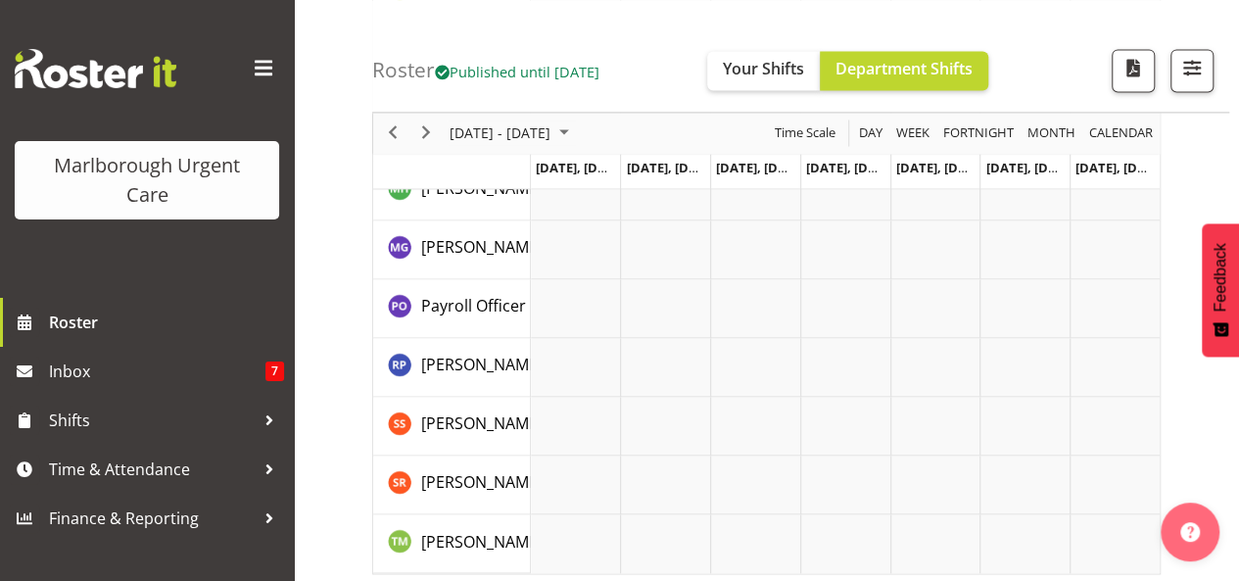
scroll to position [1350, 0]
